Goal: Communication & Community: Answer question/provide support

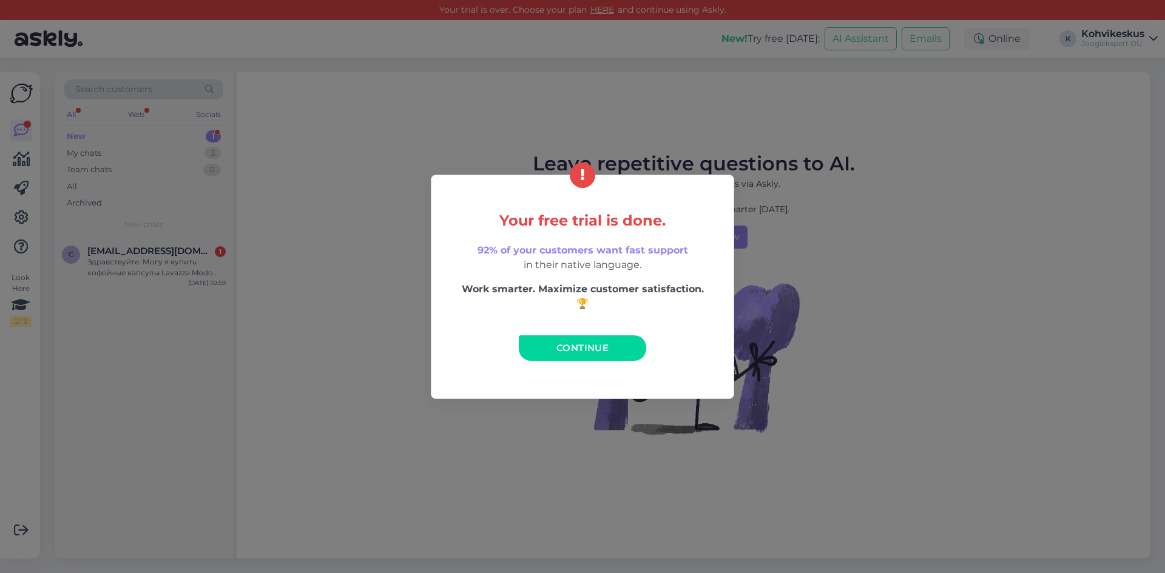
click at [569, 348] on span "Continue" at bounding box center [582, 348] width 52 height 12
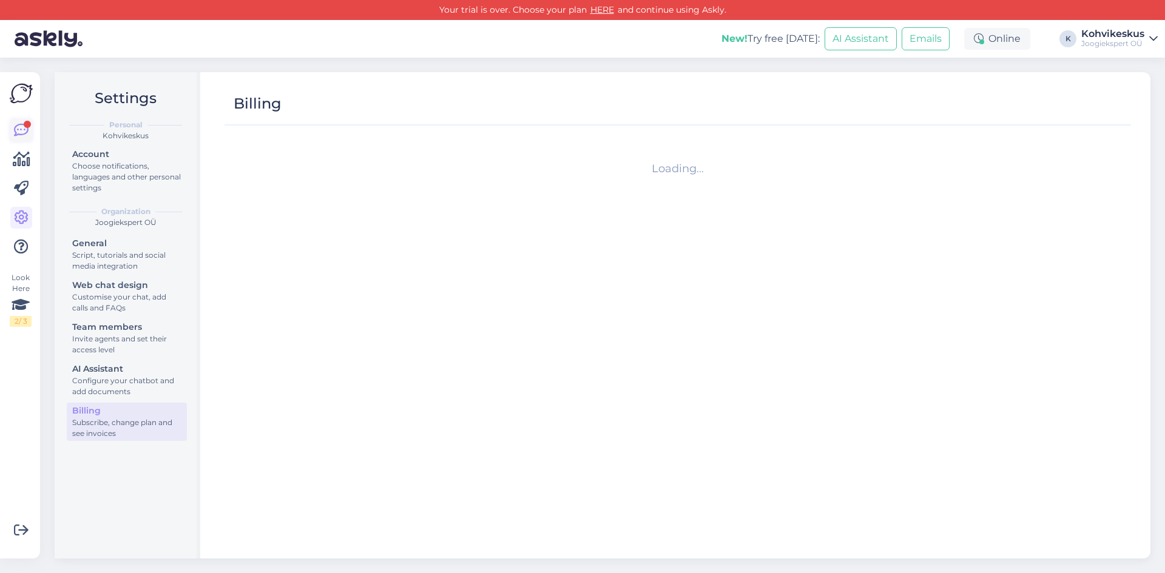
click at [19, 129] on icon at bounding box center [21, 130] width 15 height 15
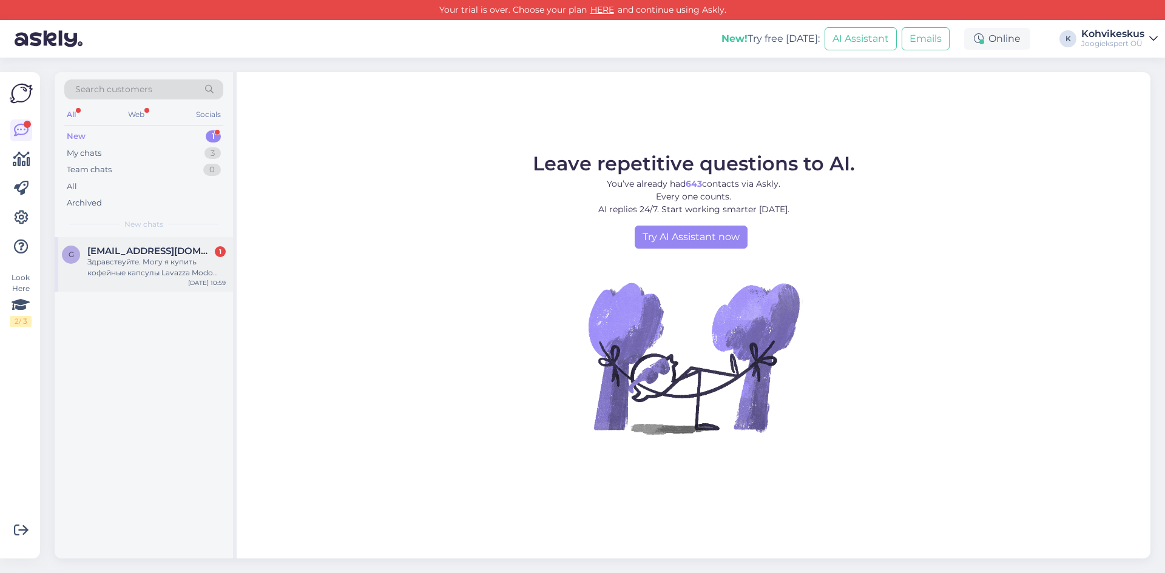
click at [171, 253] on span "[EMAIL_ADDRESS][DOMAIN_NAME]" at bounding box center [150, 251] width 126 height 11
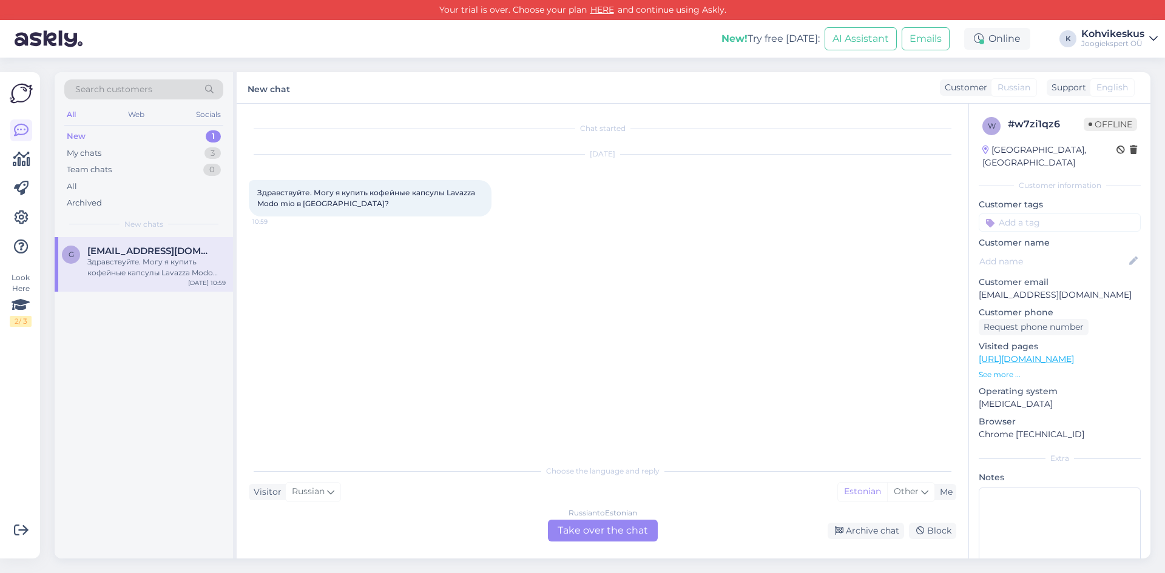
click at [604, 532] on div "Russian to Estonian Take over the chat" at bounding box center [603, 531] width 110 height 22
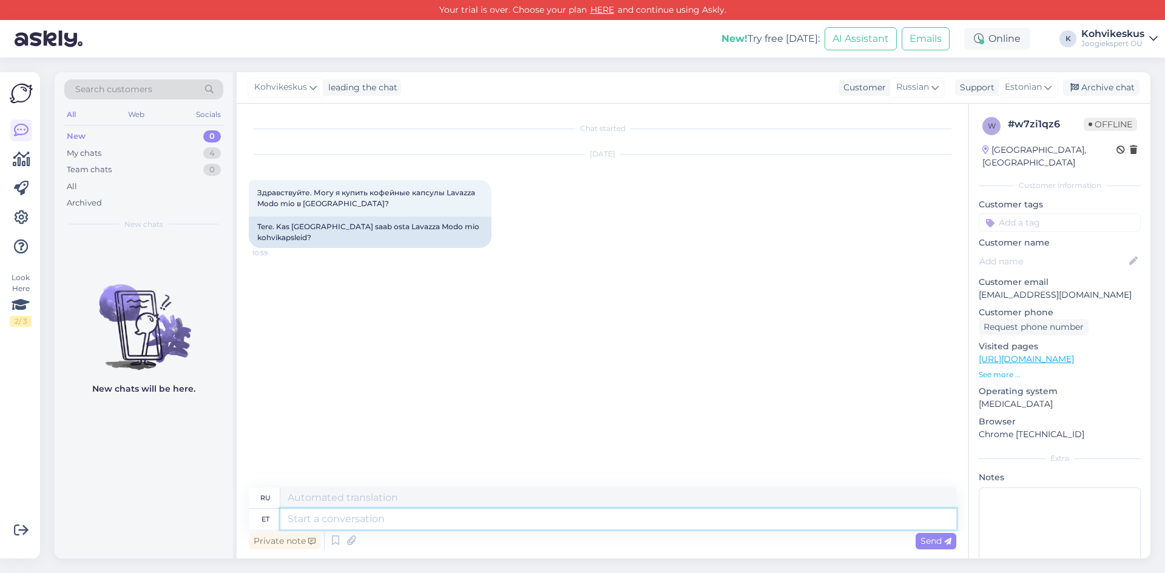
click at [445, 519] on textarea at bounding box center [618, 519] width 676 height 21
type textarea "Tere!"
type textarea "Привет!"
type textarea "Tere! [GEOGRAPHIC_DATA],"
type textarea "Привет! Да,"
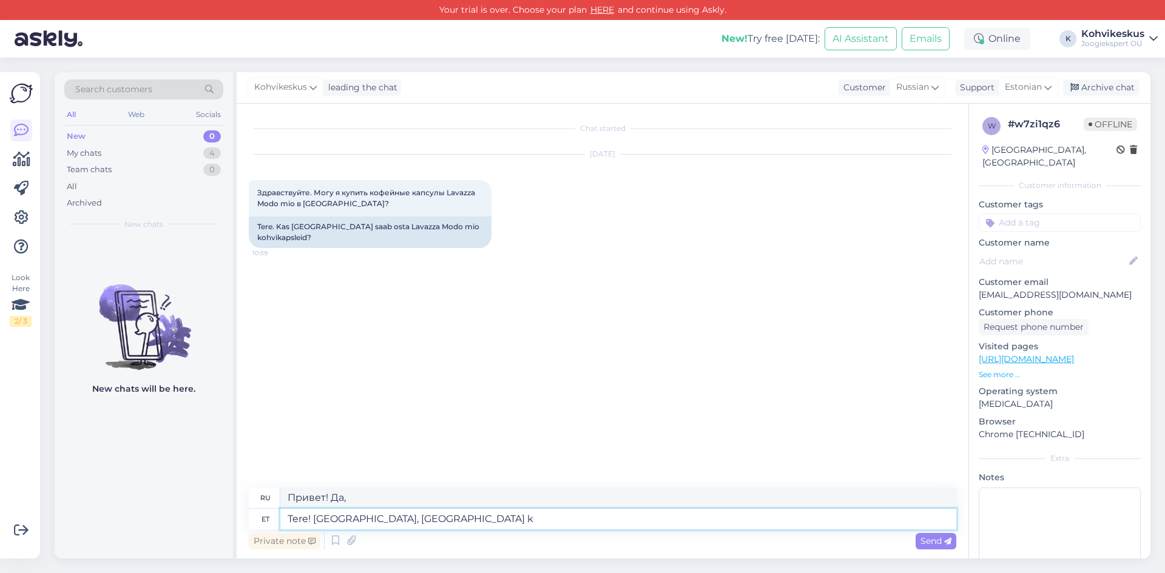
type textarea "Tere! [GEOGRAPHIC_DATA], [GEOGRAPHIC_DATA] ko"
type textarea "Здравствуйте! Да, в [GEOGRAPHIC_DATA]."
type textarea "Tere! [GEOGRAPHIC_DATA], [GEOGRAPHIC_DATA] kohapeal o"
type textarea "Здравствуйте! Да, в [GEOGRAPHIC_DATA], на месте."
type textarea "Tere! [GEOGRAPHIC_DATA], [GEOGRAPHIC_DATA] kohapeal osa v"
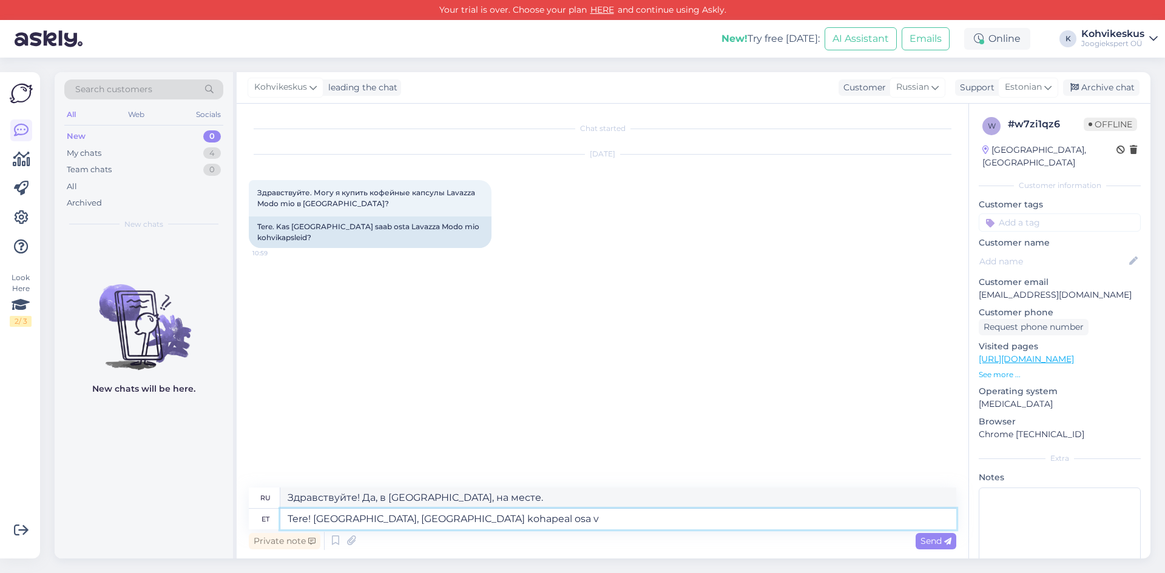
type textarea "Здравствуйте! Да, в [GEOGRAPHIC_DATA] есть местный филиал."
type textarea "Tere! [GEOGRAPHIC_DATA], [GEOGRAPHIC_DATA] kohapeal osa valikut"
type textarea "Здравствуйте! Да, есть выбор в [GEOGRAPHIC_DATA]."
type textarea "Tere! Jah, [GEOGRAPHIC_DATA] kohapeal osa valikut olemas."
type textarea "Здравствуйте! Да, в [GEOGRAPHIC_DATA] есть выбор."
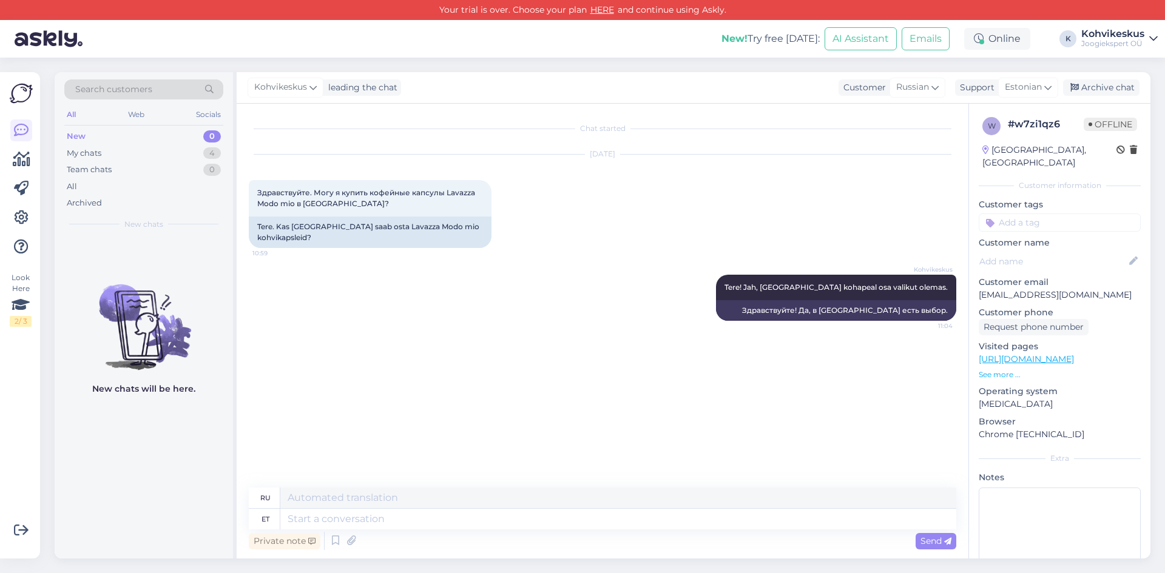
click at [552, 67] on div "Search customers All Web Socials New 0 My chats 4 Team chats 0 All Archived New…" at bounding box center [606, 316] width 1118 height 516
